Goal: Information Seeking & Learning: Find specific fact

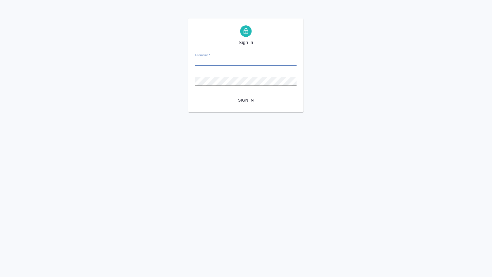
type input "V.eliseeva@awatera.com"
click at [242, 103] on span "Sign in" at bounding box center [246, 100] width 92 height 7
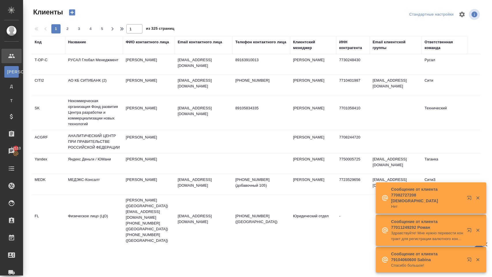
select select "RU"
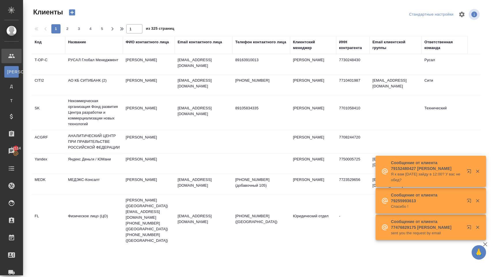
click at [104, 49] on div "Название" at bounding box center [94, 45] width 52 height 12
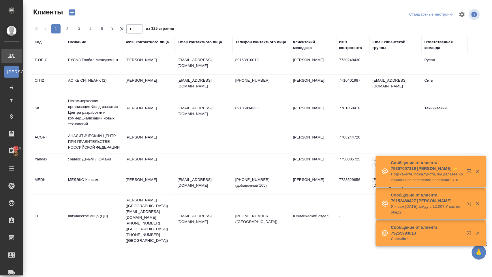
click at [82, 44] on div "Название" at bounding box center [77, 42] width 18 height 6
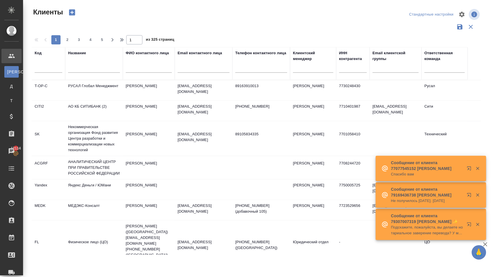
click at [80, 73] on input "text" at bounding box center [94, 68] width 52 height 7
type input "h"
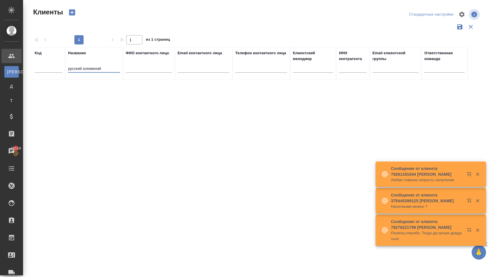
click at [100, 73] on input "русский алюминий" at bounding box center [94, 68] width 52 height 7
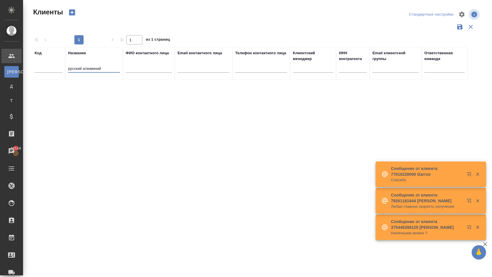
click at [107, 73] on input "русский алюминий" at bounding box center [94, 68] width 52 height 7
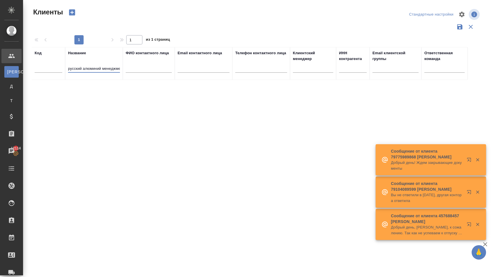
type input "русский алюминий менеджмент"
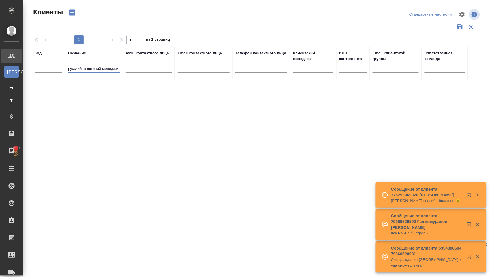
drag, startPoint x: 119, startPoint y: 72, endPoint x: 64, endPoint y: 66, distance: 55.6
click at [64, 67] on tr "Код Название русский алюминий менеджмент ФИО контактного лица Email контактного…" at bounding box center [250, 63] width 436 height 33
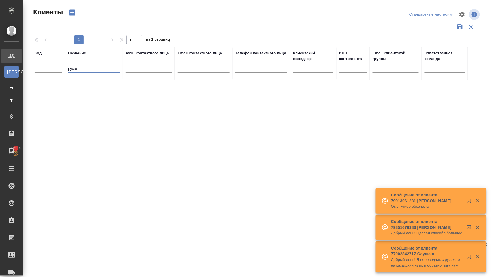
type input "русал"
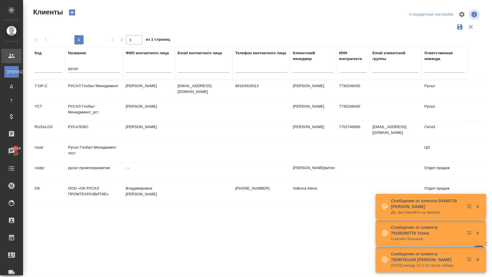
click at [110, 92] on td "РУСАЛ Глобал Менеджмент" at bounding box center [94, 90] width 58 height 20
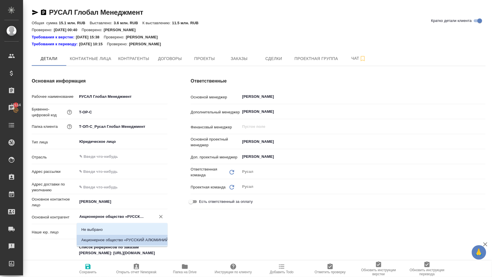
click at [139, 216] on input "Акционерное общество «РУССКИЙ АЛЮМИНИЙ Менеджмент» (АО "РУСАЛ Менеджмент")" at bounding box center [113, 216] width 68 height 7
click at [184, 220] on div "Ответственные Основной менеджер [PERSON_NAME] ​ Дополнительный менеджер [PERSON…" at bounding box center [338, 227] width 318 height 323
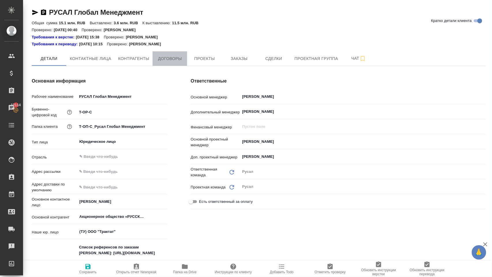
click at [174, 55] on span "Договоры" at bounding box center [170, 58] width 28 height 7
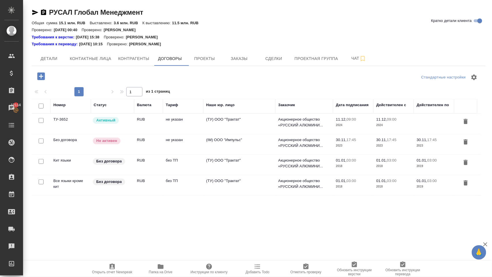
click at [128, 127] on td "Активный" at bounding box center [112, 124] width 43 height 20
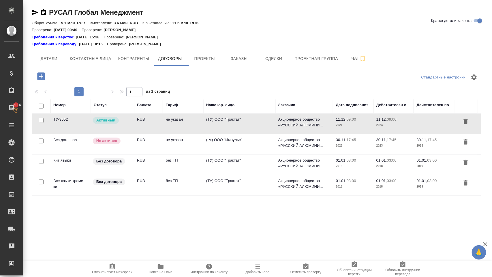
click at [128, 127] on td "Активный" at bounding box center [112, 124] width 43 height 20
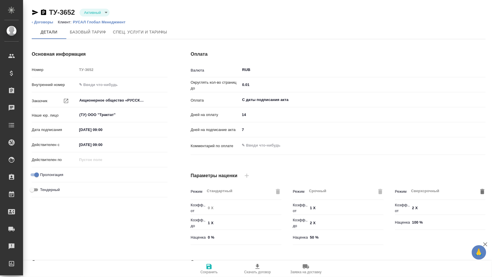
scroll to position [115, 0]
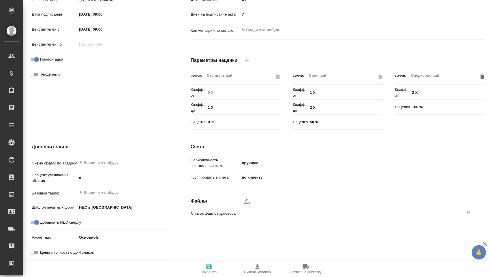
click at [295, 216] on span "Список файлов договора" at bounding box center [328, 213] width 274 height 6
click at [458, 231] on icon "button" at bounding box center [461, 228] width 6 height 5
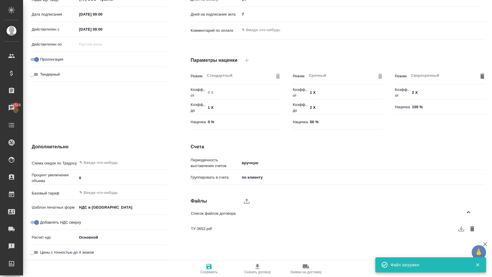
click at [294, 10] on input "7" at bounding box center [362, 14] width 245 height 8
